Goal: Task Accomplishment & Management: Manage account settings

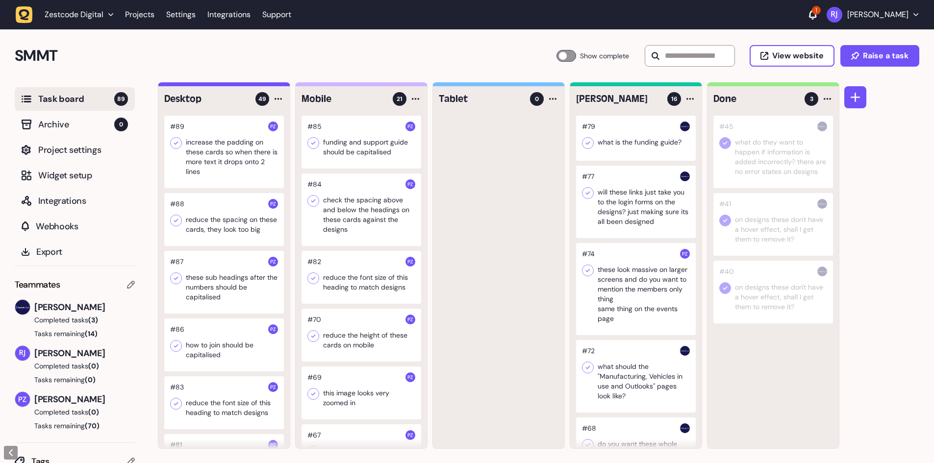
click at [245, 158] on div at bounding box center [224, 152] width 120 height 73
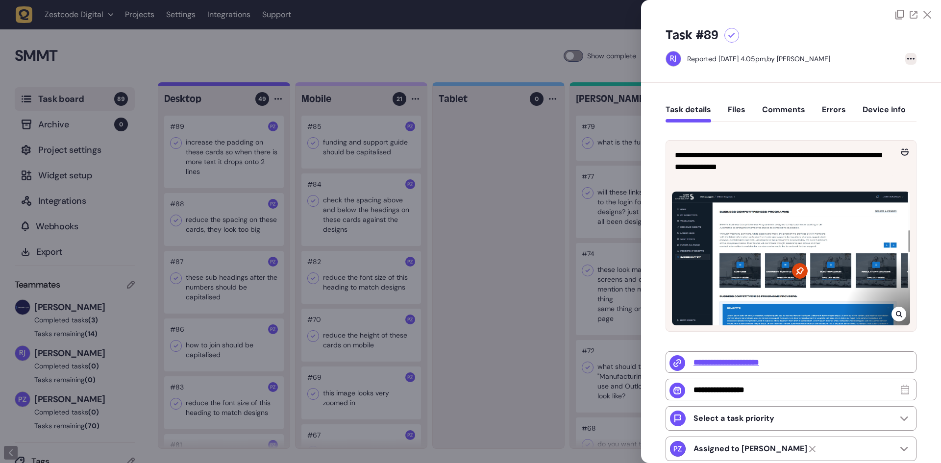
click at [905, 57] on div at bounding box center [910, 59] width 11 height 12
click at [881, 79] on div "Delete task" at bounding box center [891, 79] width 37 height 10
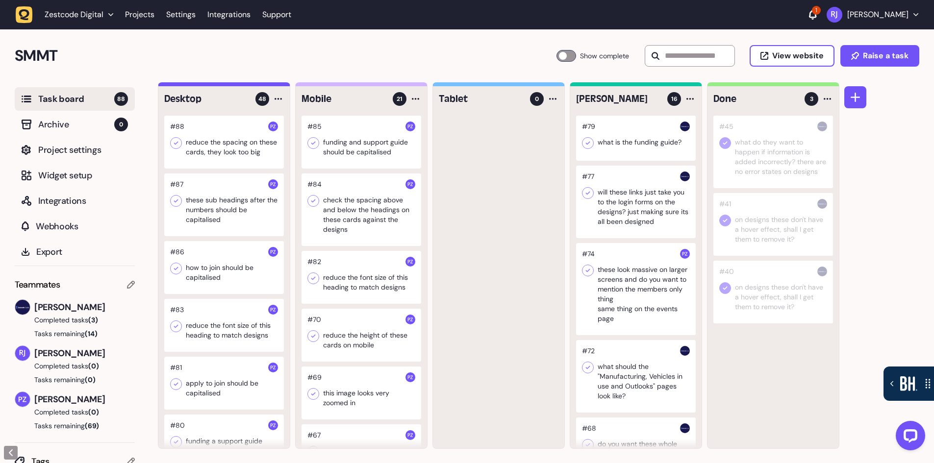
click at [227, 155] on div at bounding box center [224, 142] width 120 height 53
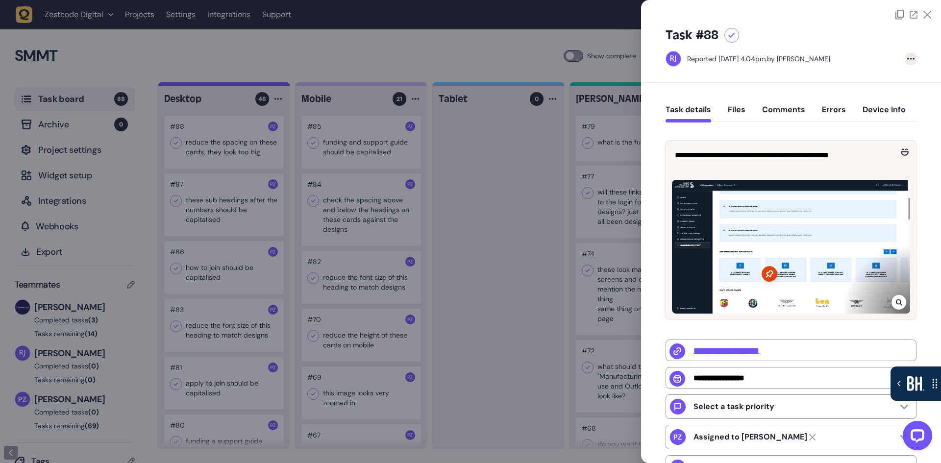
click at [909, 57] on div at bounding box center [910, 59] width 11 height 12
click at [878, 80] on div "Delete task" at bounding box center [891, 79] width 37 height 10
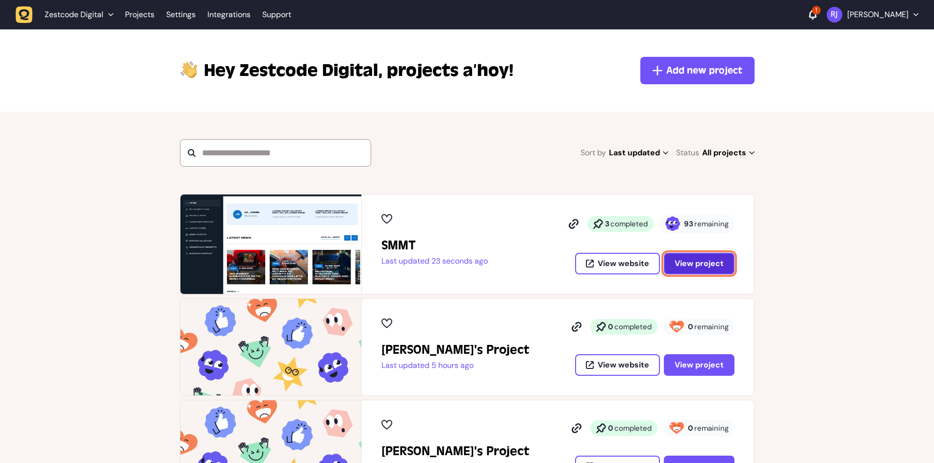
click at [709, 265] on span "View project" at bounding box center [699, 264] width 49 height 8
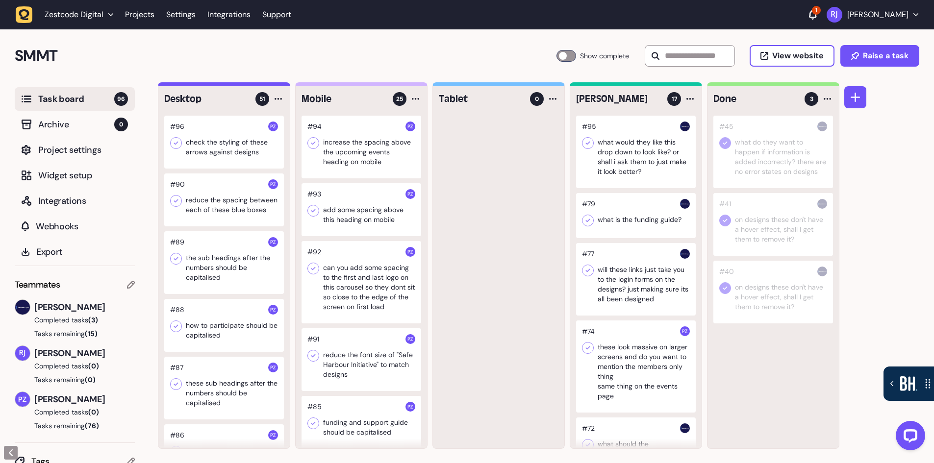
click at [655, 138] on div at bounding box center [636, 152] width 120 height 73
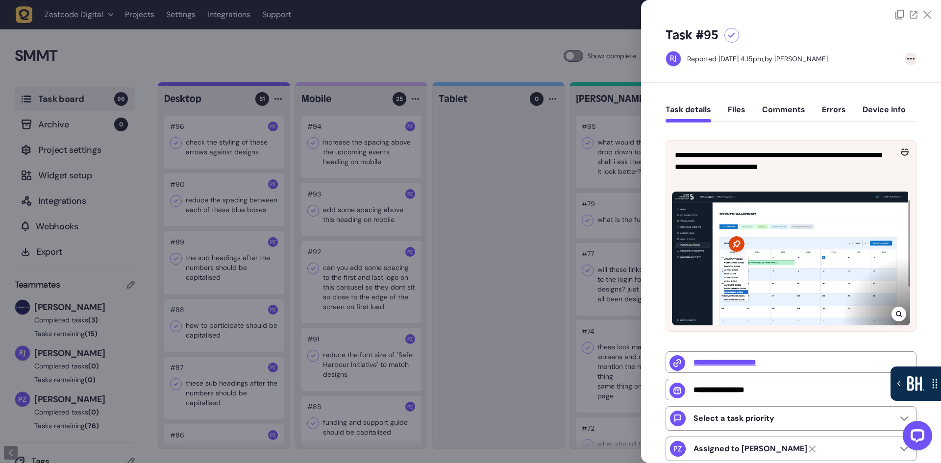
click at [907, 57] on div at bounding box center [910, 59] width 11 height 12
click at [894, 81] on div "Delete task" at bounding box center [891, 79] width 37 height 10
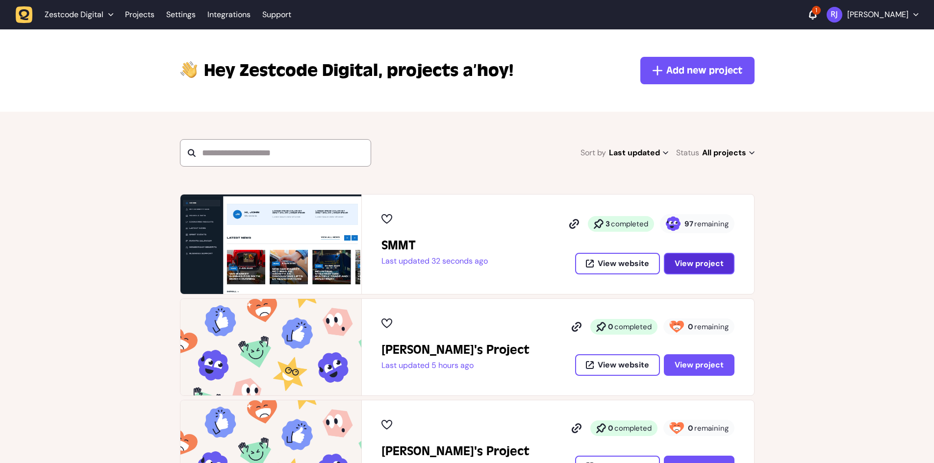
click at [691, 265] on span "View project" at bounding box center [699, 264] width 49 height 8
